Goal: Information Seeking & Learning: Learn about a topic

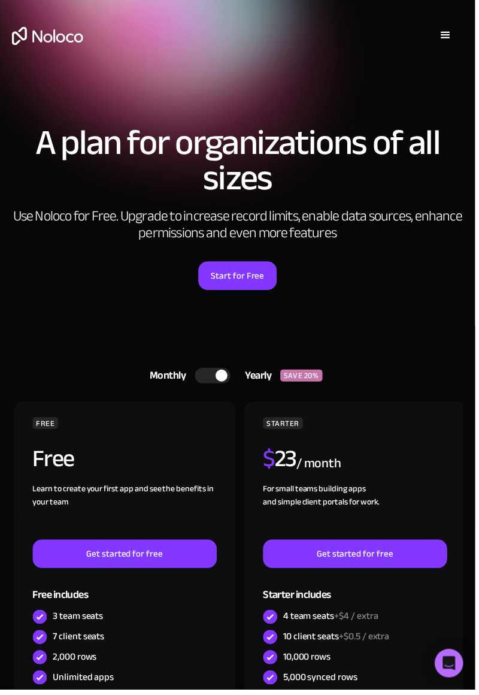
click at [451, 39] on div "menu" at bounding box center [449, 36] width 14 height 14
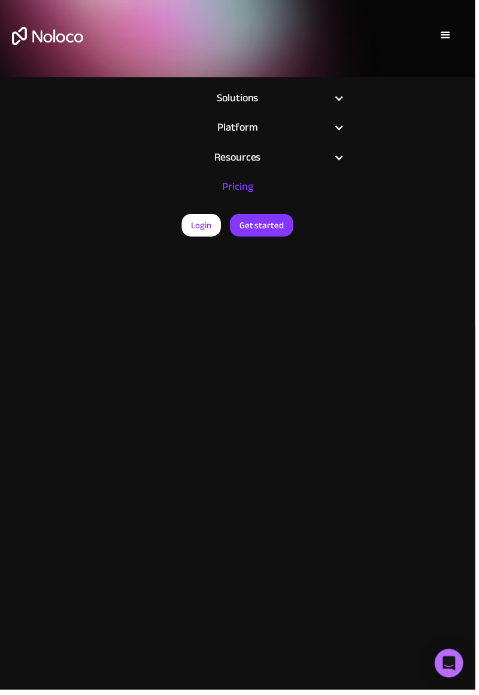
click at [346, 99] on div at bounding box center [342, 98] width 11 height 11
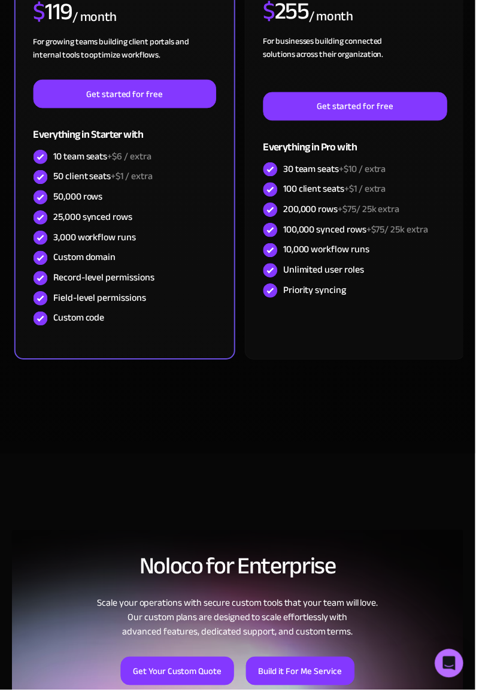
scroll to position [833, 0]
